Goal: Transaction & Acquisition: Download file/media

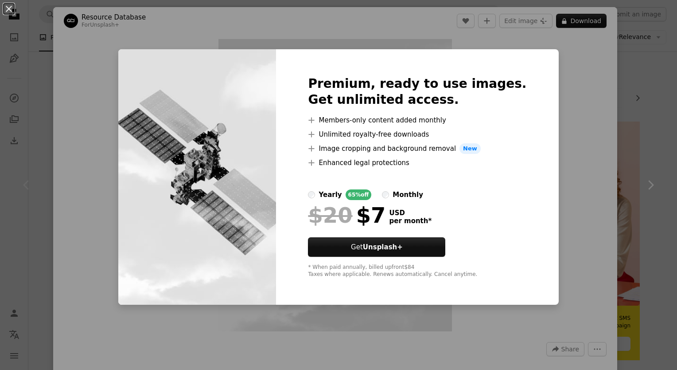
click at [590, 137] on div "An X shape Premium, ready to use images. Get unlimited access. A plus sign Memb…" at bounding box center [338, 185] width 677 height 370
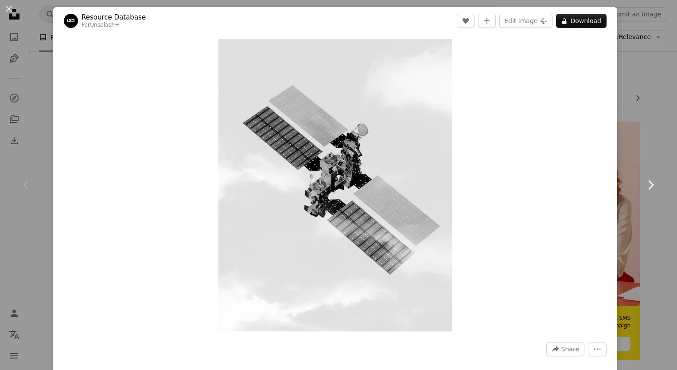
click at [646, 143] on link "Chevron right" at bounding box center [650, 184] width 53 height 85
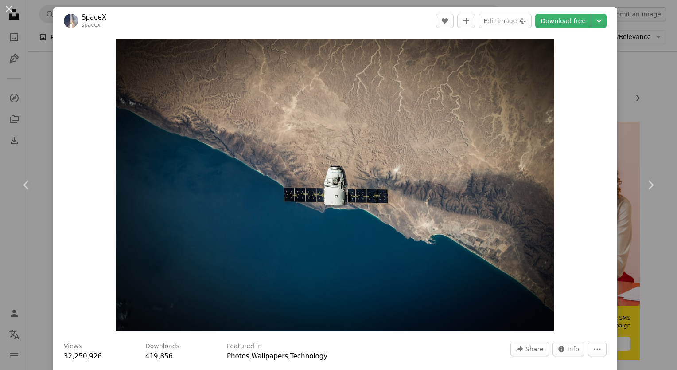
click at [638, 104] on div "An X shape Chevron left Chevron right SpaceX spacex A heart A plus sign Edit im…" at bounding box center [338, 185] width 677 height 370
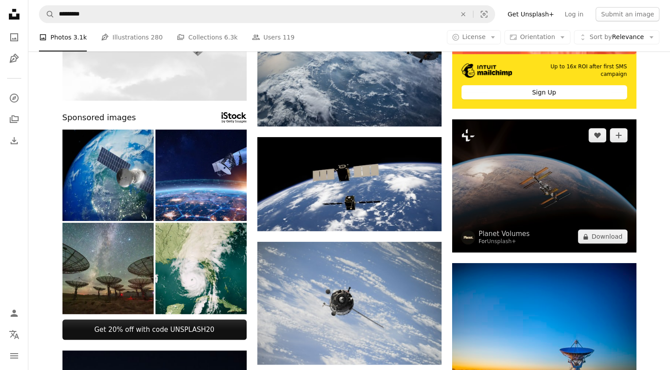
scroll to position [252, 0]
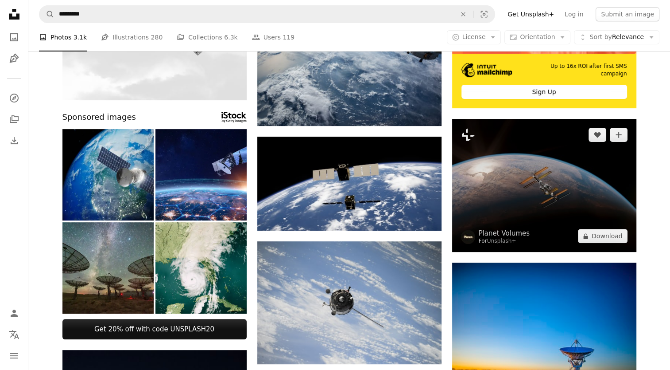
click at [521, 177] on img at bounding box center [544, 185] width 184 height 133
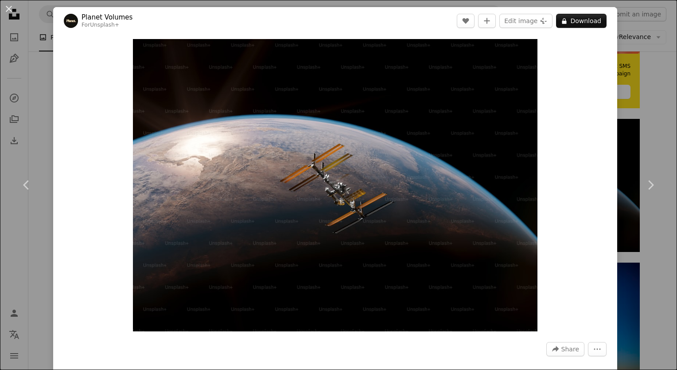
click at [633, 115] on div "An X shape Chevron left Chevron right Planet Volumes For Unsplash+ A heart A pl…" at bounding box center [338, 185] width 677 height 370
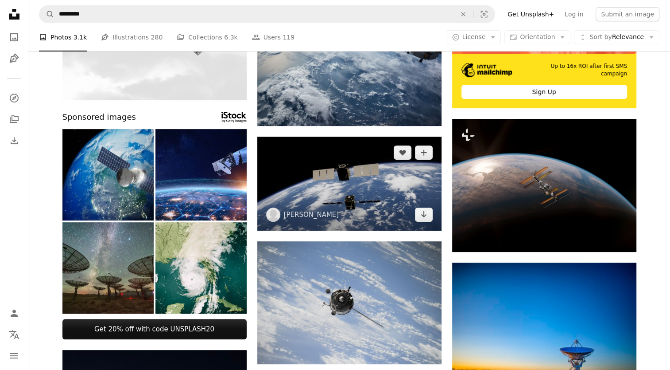
click at [385, 188] on img at bounding box center [349, 183] width 184 height 94
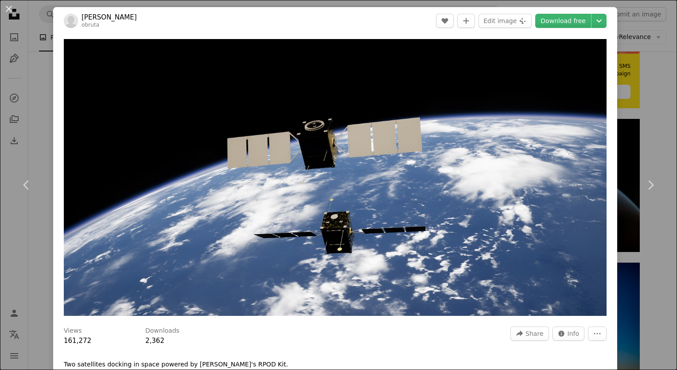
click at [40, 128] on div "An X shape Chevron left Chevron right [PERSON_NAME] obruta A heart A plus sign …" at bounding box center [338, 185] width 677 height 370
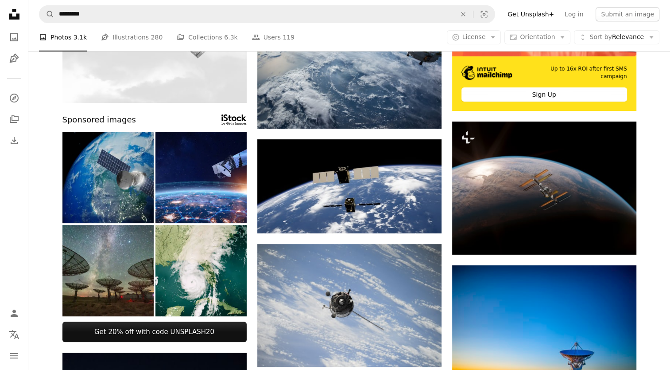
scroll to position [244, 0]
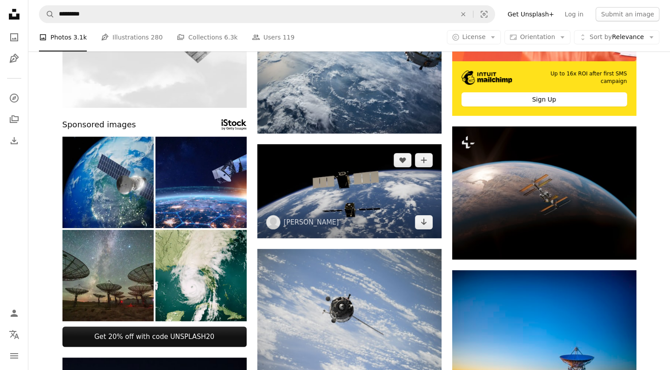
click at [315, 198] on img at bounding box center [349, 191] width 184 height 94
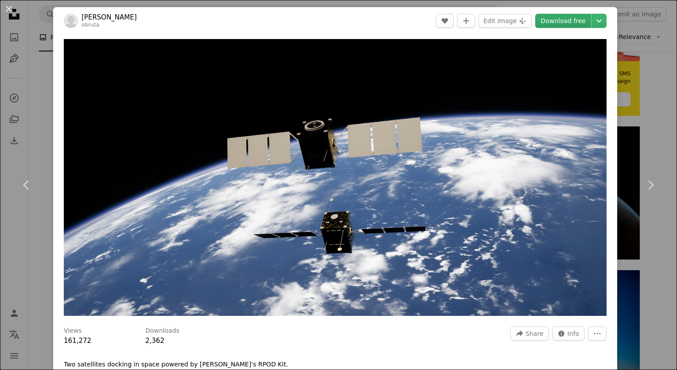
click at [572, 24] on link "Download free" at bounding box center [563, 21] width 56 height 14
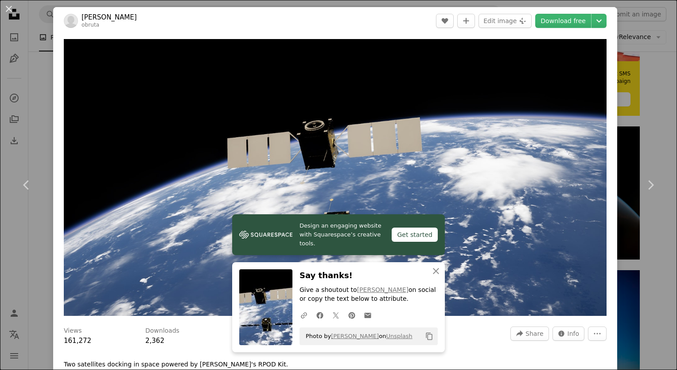
click at [637, 256] on div "An X shape Chevron left Chevron right [PERSON_NAME] obruta A heart A plus sign …" at bounding box center [338, 185] width 677 height 370
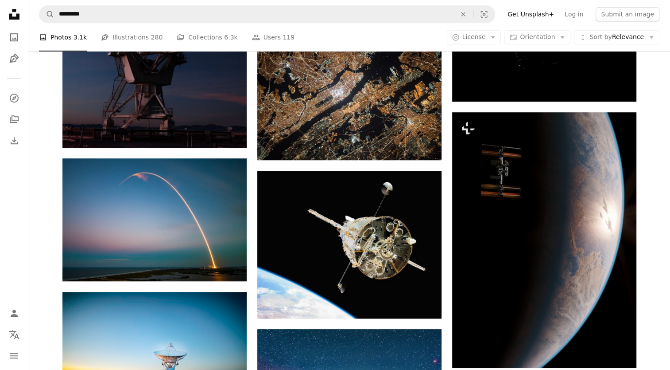
scroll to position [730, 0]
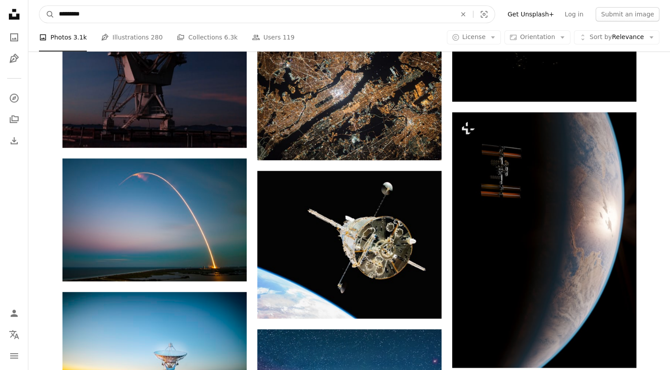
click at [152, 16] on input "*********" at bounding box center [253, 14] width 399 height 17
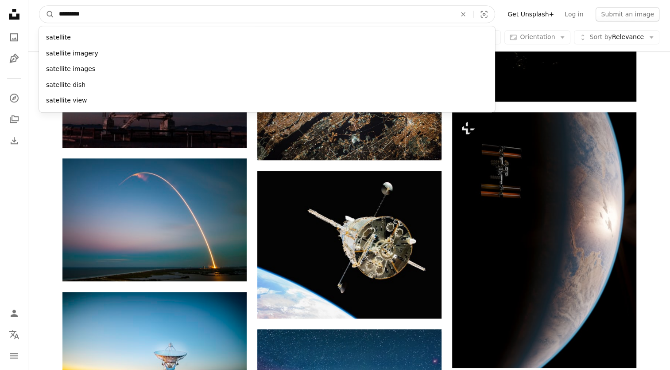
click at [152, 16] on input "*********" at bounding box center [253, 14] width 399 height 17
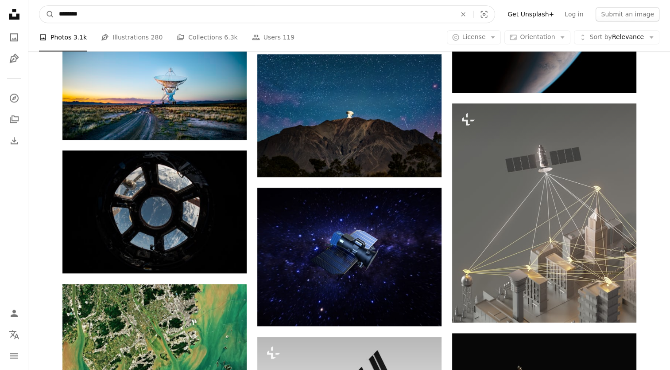
scroll to position [1006, 0]
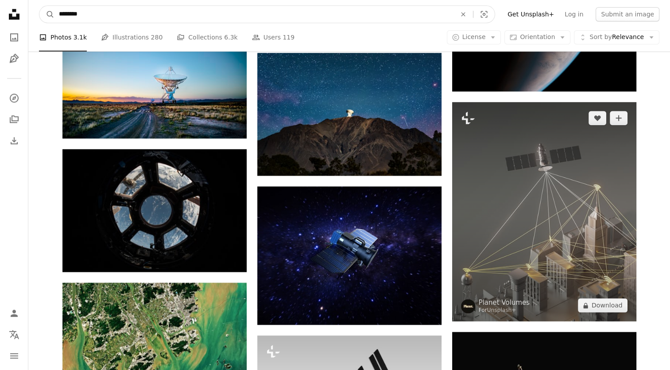
type input "********"
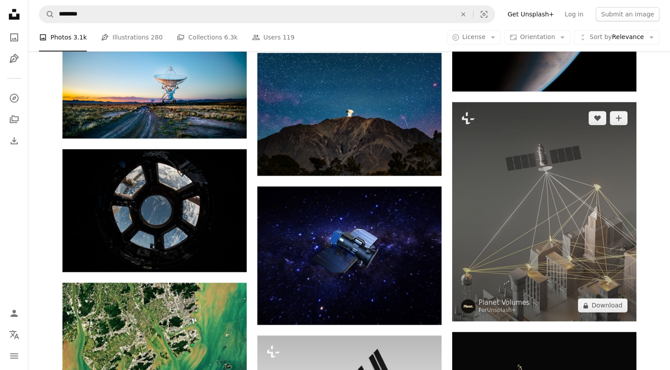
click at [545, 199] on img at bounding box center [544, 211] width 184 height 219
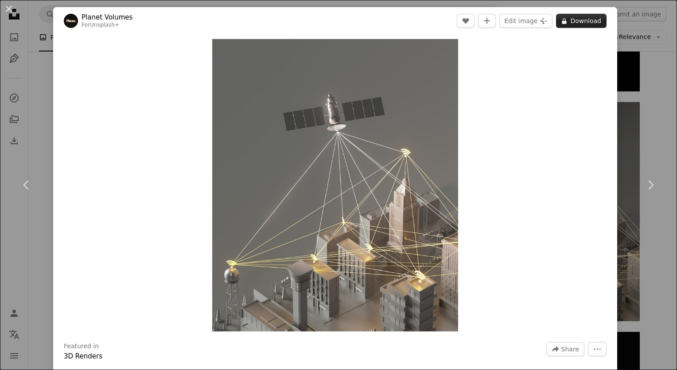
click at [572, 19] on button "A lock Download" at bounding box center [581, 21] width 51 height 14
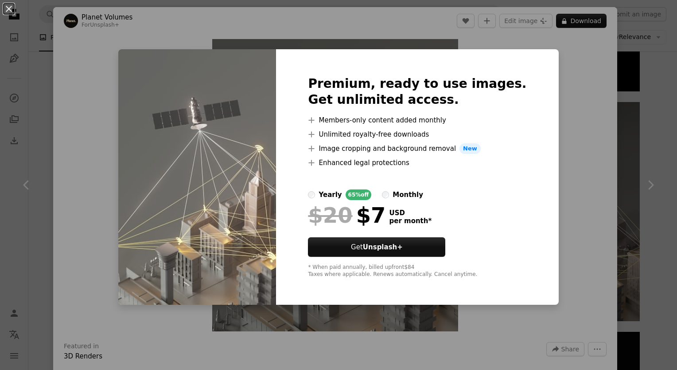
click at [617, 111] on div "An X shape Premium, ready to use images. Get unlimited access. A plus sign Memb…" at bounding box center [338, 185] width 677 height 370
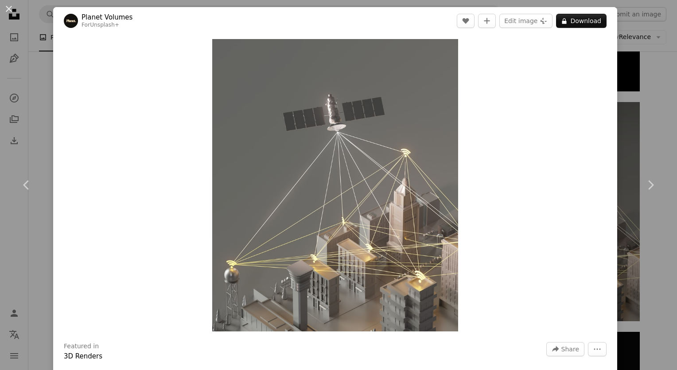
click at [640, 132] on div "An X shape Chevron left Chevron right Planet Volumes For Unsplash+ A heart A pl…" at bounding box center [338, 185] width 677 height 370
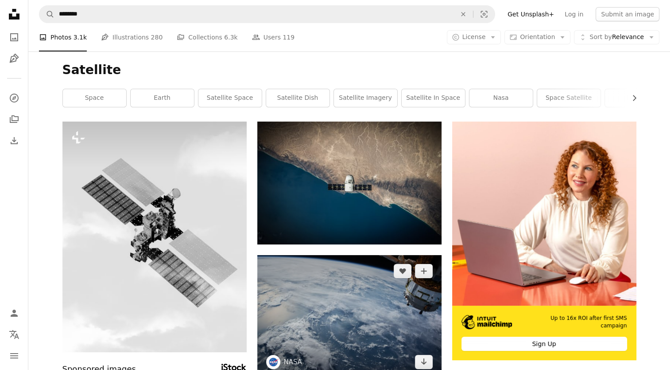
click at [354, 316] on img at bounding box center [349, 316] width 184 height 123
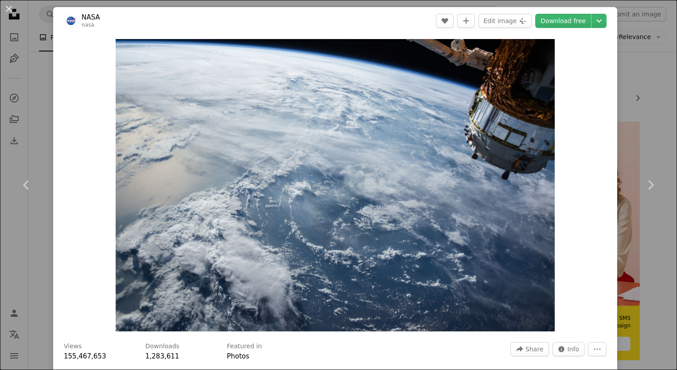
click at [633, 115] on div "An X shape Chevron left Chevron right NASA nasa A heart A plus sign Edit image …" at bounding box center [338, 185] width 677 height 370
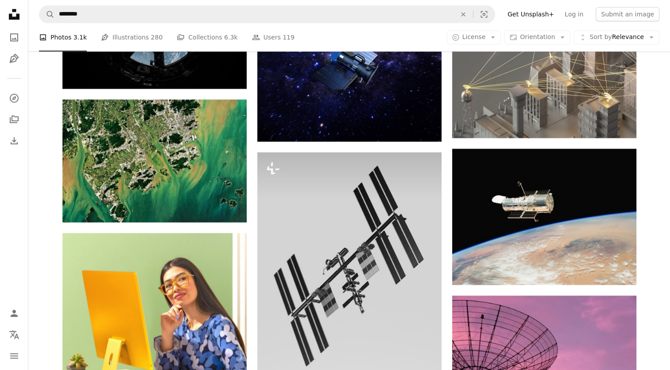
scroll to position [1192, 0]
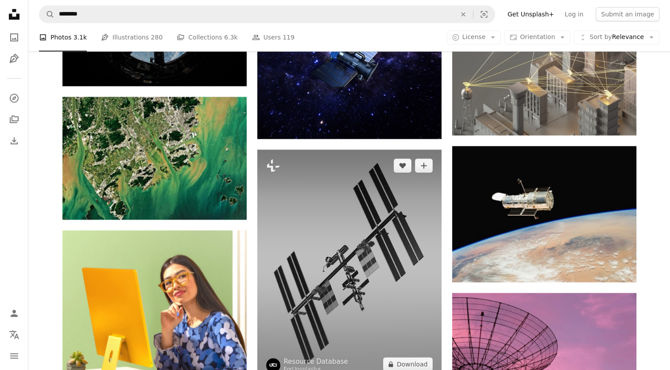
click at [387, 267] on img at bounding box center [349, 264] width 184 height 230
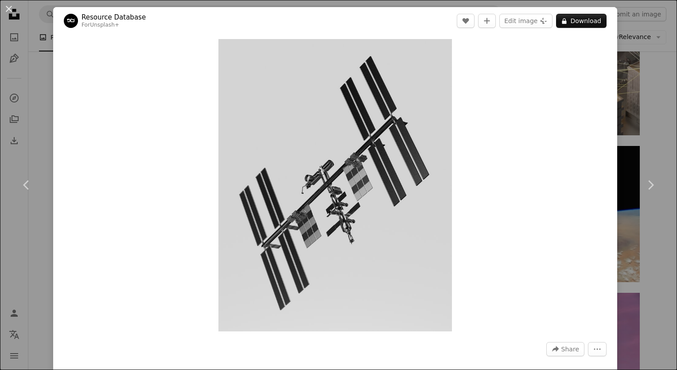
click at [649, 82] on div "An X shape Chevron left Chevron right Resource Database For Unsplash+ A heart A…" at bounding box center [338, 185] width 677 height 370
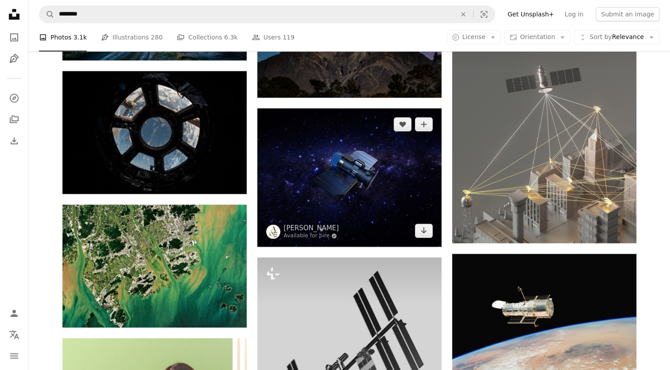
scroll to position [1081, 0]
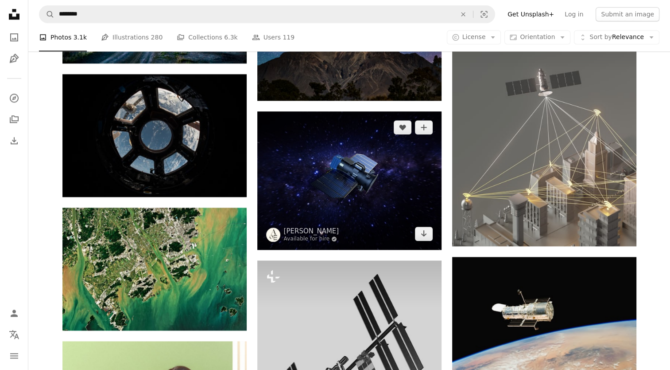
click at [348, 176] on img at bounding box center [349, 180] width 184 height 138
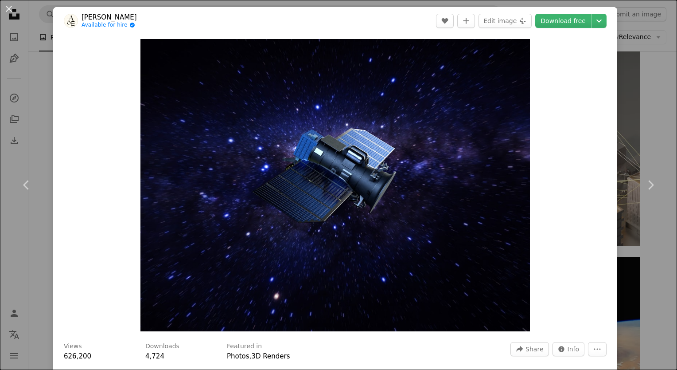
click at [42, 121] on div "An X shape Chevron left Chevron right [PERSON_NAME] Available for hire A checkm…" at bounding box center [338, 185] width 677 height 370
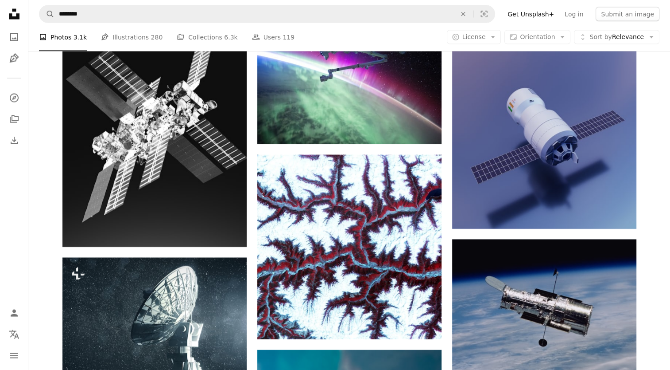
scroll to position [1848, 0]
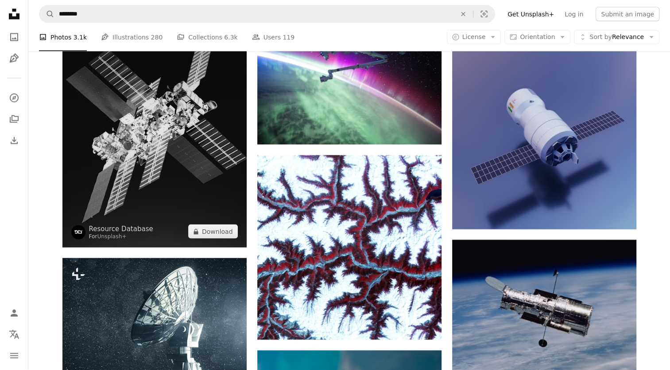
click at [161, 136] on img at bounding box center [154, 132] width 184 height 230
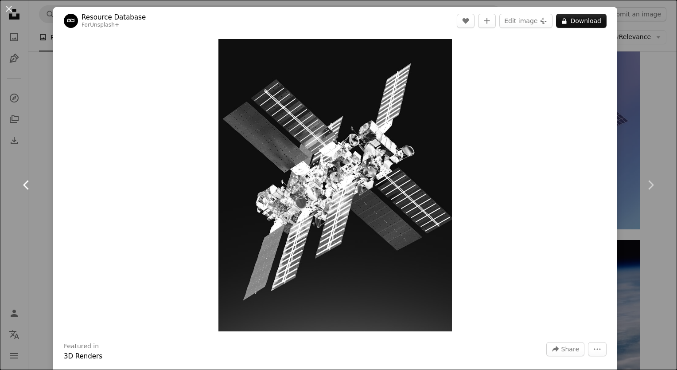
click at [28, 180] on icon "Chevron left" at bounding box center [26, 185] width 14 height 14
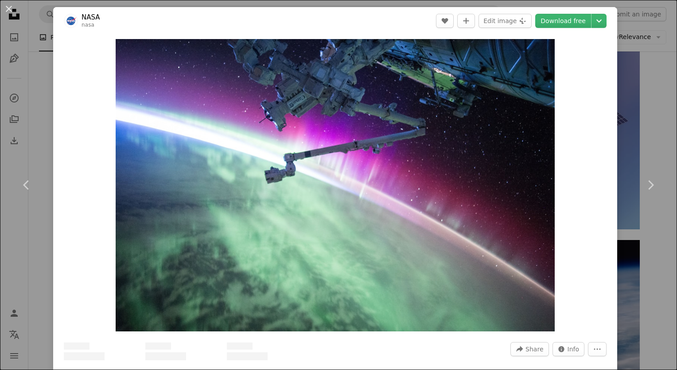
click at [47, 258] on div "An X shape Chevron left Chevron right NASA nasa A heart A plus sign Edit image …" at bounding box center [338, 185] width 677 height 370
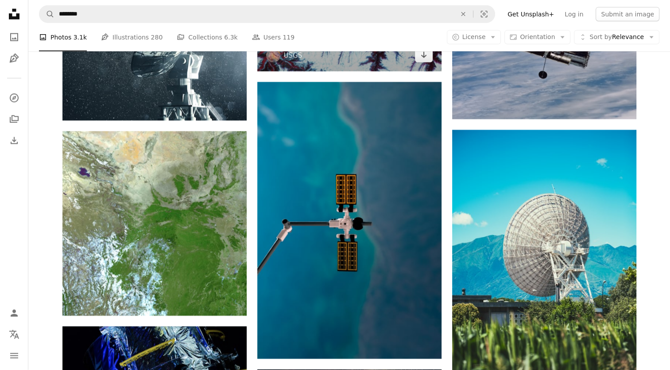
scroll to position [2116, 0]
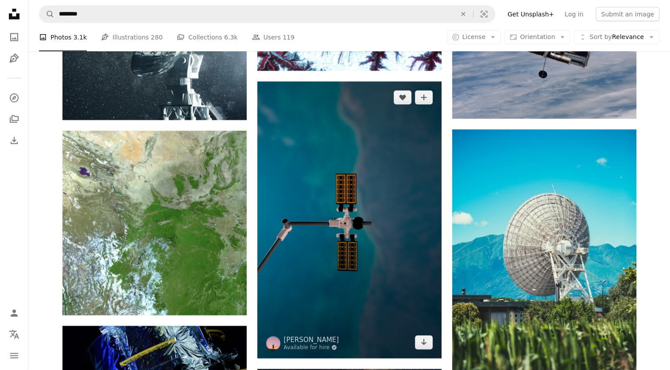
click at [381, 259] on img at bounding box center [349, 220] width 184 height 276
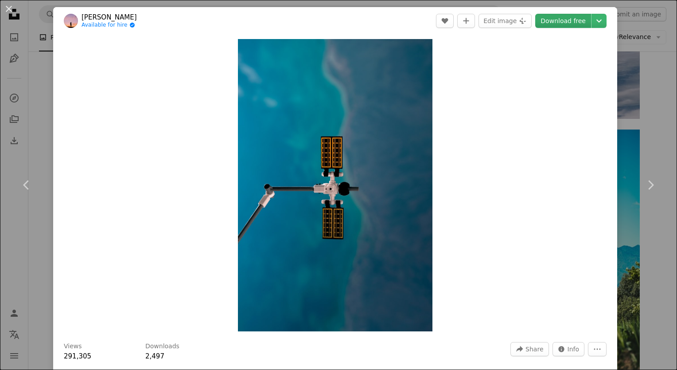
click at [562, 20] on link "Download free" at bounding box center [563, 21] width 56 height 14
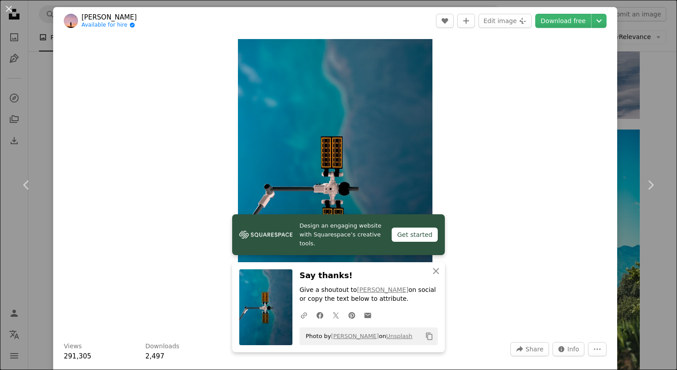
click at [636, 237] on div "An X shape Chevron left Chevron right [PERSON_NAME] Available for hire A checkm…" at bounding box center [338, 185] width 677 height 370
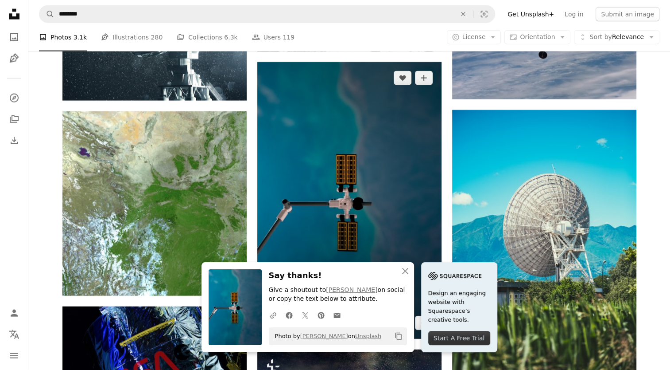
scroll to position [2134, 0]
